Goal: Task Accomplishment & Management: Manage account settings

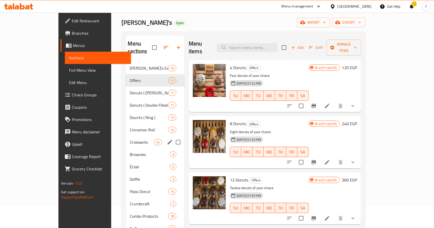
scroll to position [376, 0]
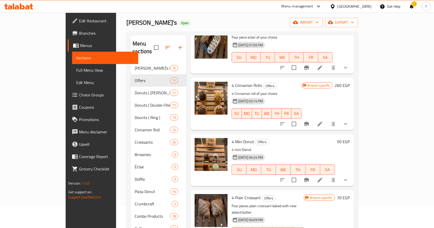
click at [21, 5] on icon at bounding box center [22, 6] width 5 height 6
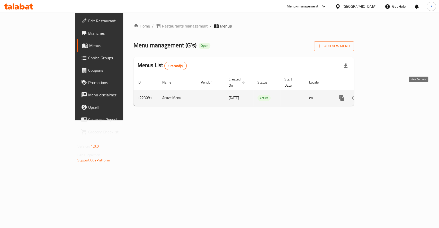
click at [382, 95] on icon "enhanced table" at bounding box center [379, 98] width 6 height 6
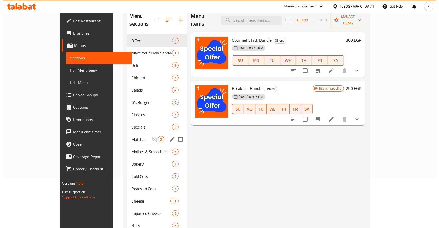
scroll to position [43, 0]
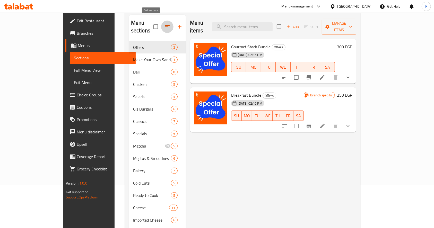
click at [164, 25] on icon "button" at bounding box center [167, 27] width 6 height 6
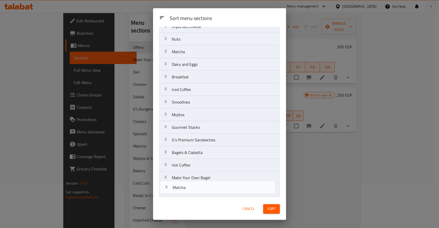
scroll to position [185, 0]
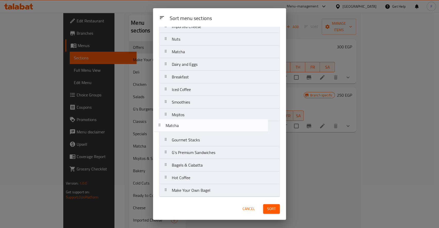
drag, startPoint x: 173, startPoint y: 152, endPoint x: 167, endPoint y: 122, distance: 30.6
click at [167, 122] on nav "Offers Make Your Own Sandwich Deli Chicken Salads G's Burgers Classics Specials…" at bounding box center [219, 26] width 121 height 341
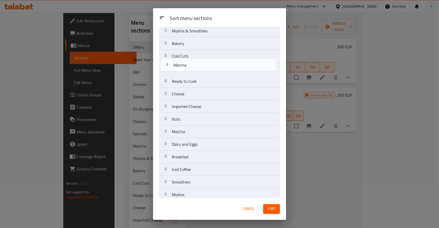
drag, startPoint x: 178, startPoint y: 116, endPoint x: 179, endPoint y: 66, distance: 50.2
click at [179, 66] on nav "Offers Make Your Own Sandwich Deli Chicken Salads G's Burgers Classics Specials…" at bounding box center [219, 94] width 121 height 341
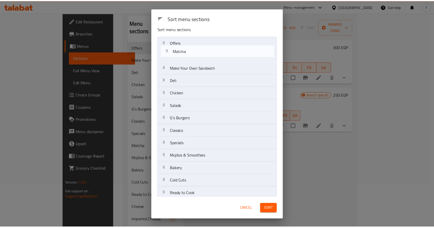
scroll to position [5, 0]
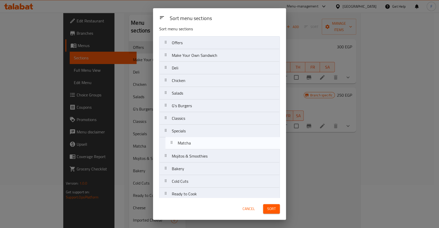
drag, startPoint x: 181, startPoint y: 72, endPoint x: 187, endPoint y: 144, distance: 72.8
click at [187, 144] on nav "Offers Make Your Own Sandwich Deli Chicken Salads G's Burgers Classics Specials…" at bounding box center [219, 206] width 121 height 341
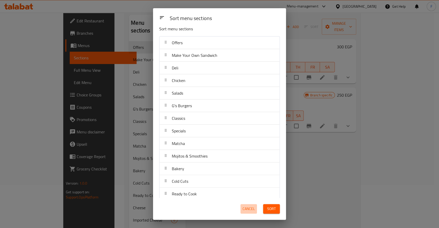
click at [252, 209] on span "Cancel" at bounding box center [249, 209] width 12 height 6
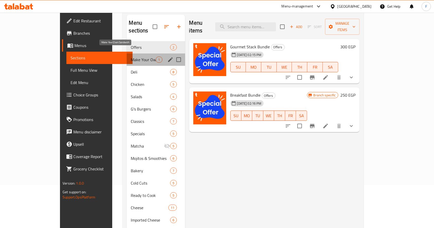
click at [131, 57] on span "Make Your Own Sandwich" at bounding box center [143, 60] width 25 height 6
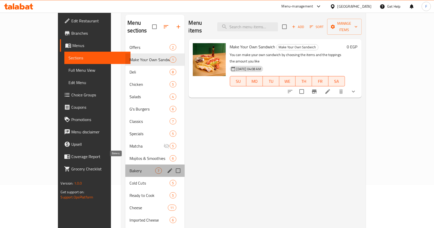
click at [129, 168] on span "Bakery" at bounding box center [142, 171] width 26 height 6
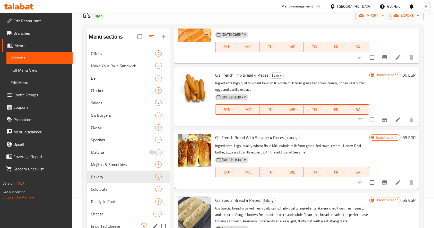
scroll to position [28, 0]
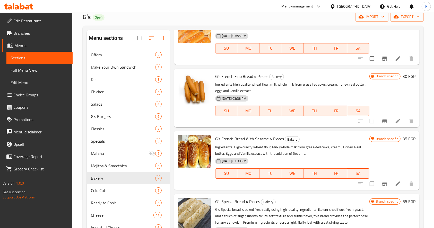
click at [30, 20] on span "Edit Restaurant" at bounding box center [40, 21] width 55 height 6
